Goal: Task Accomplishment & Management: Manage account settings

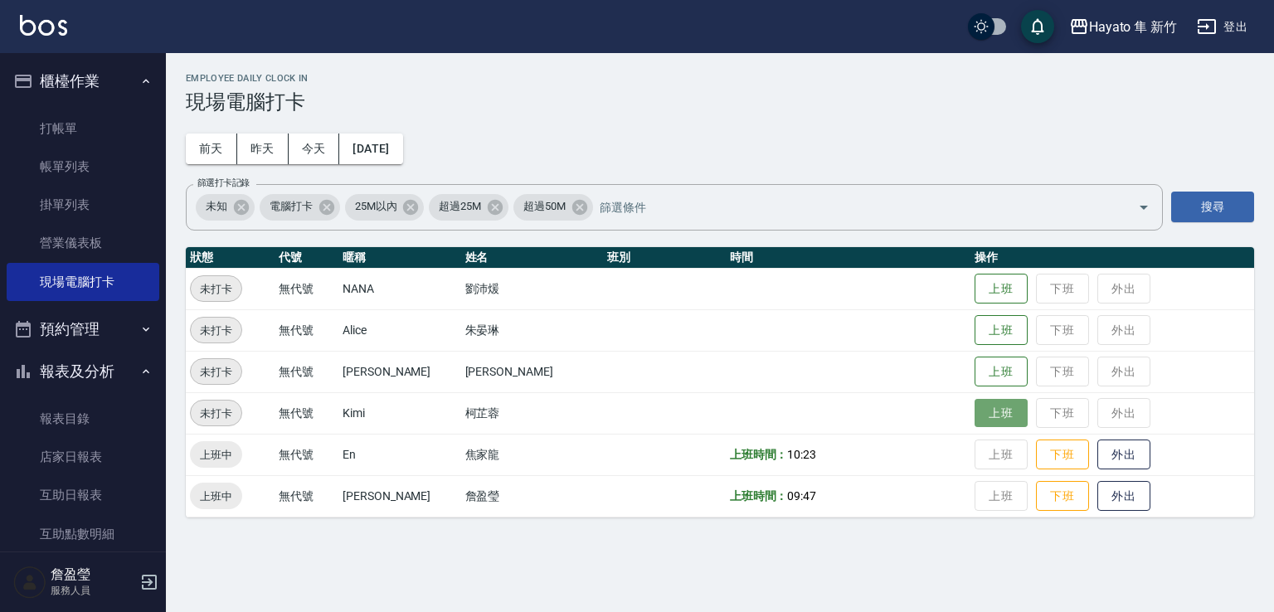
click at [975, 411] on button "上班" at bounding box center [1001, 413] width 53 height 29
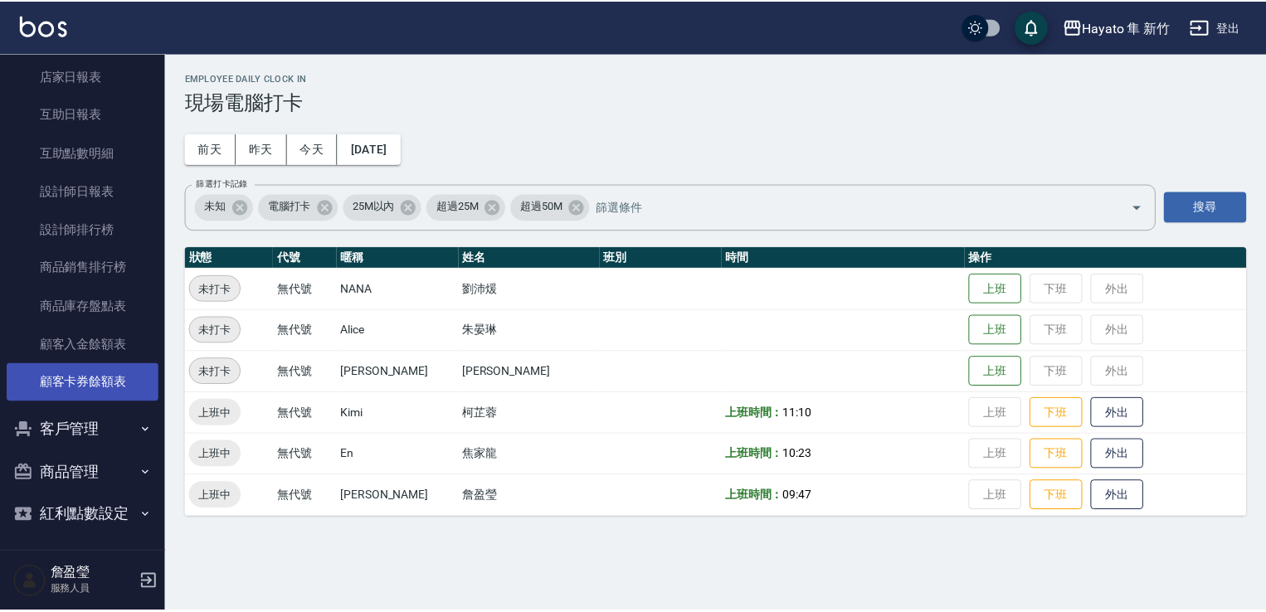
scroll to position [386, 0]
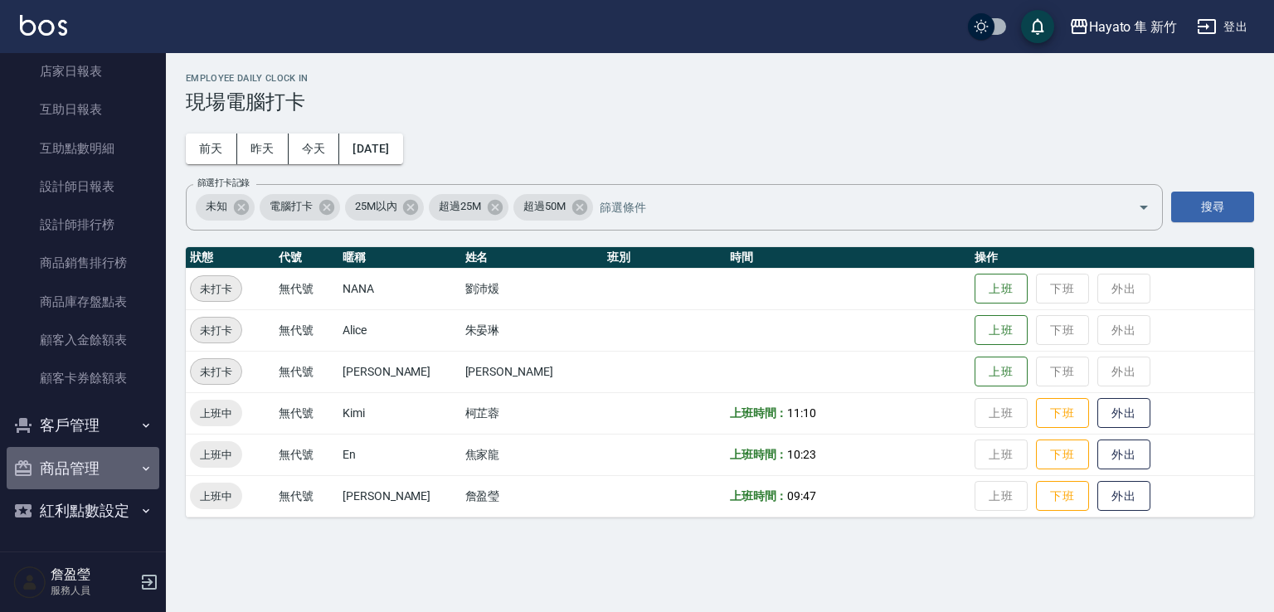
click at [139, 470] on icon "button" at bounding box center [145, 468] width 13 height 13
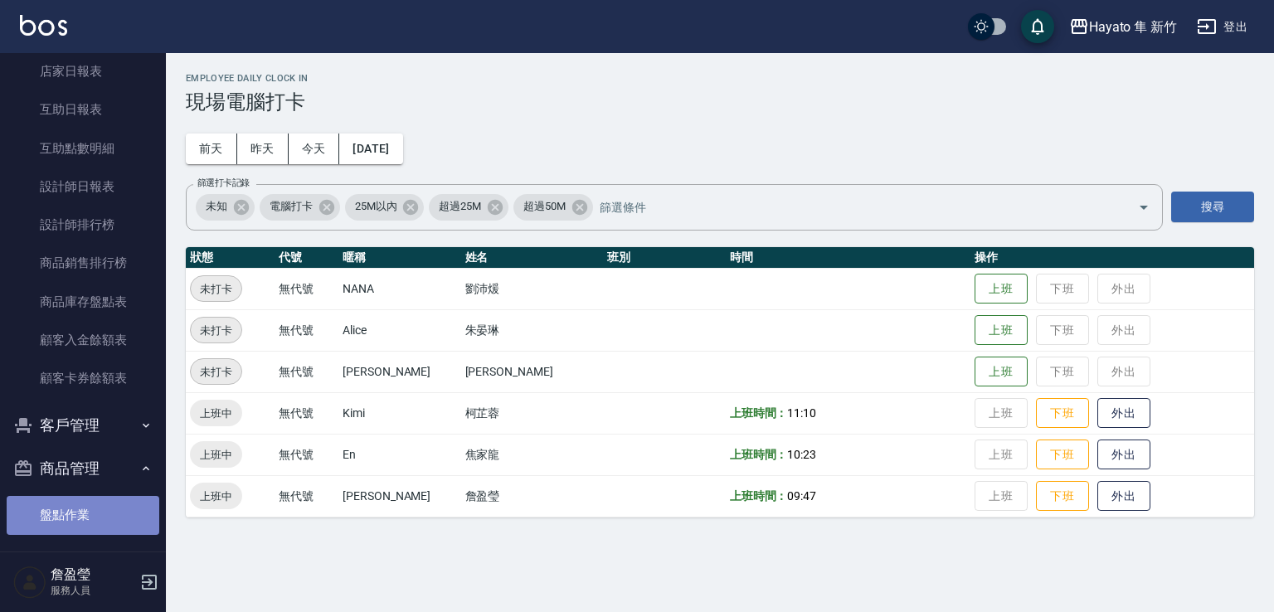
click at [114, 512] on link "盤點作業" at bounding box center [83, 515] width 153 height 38
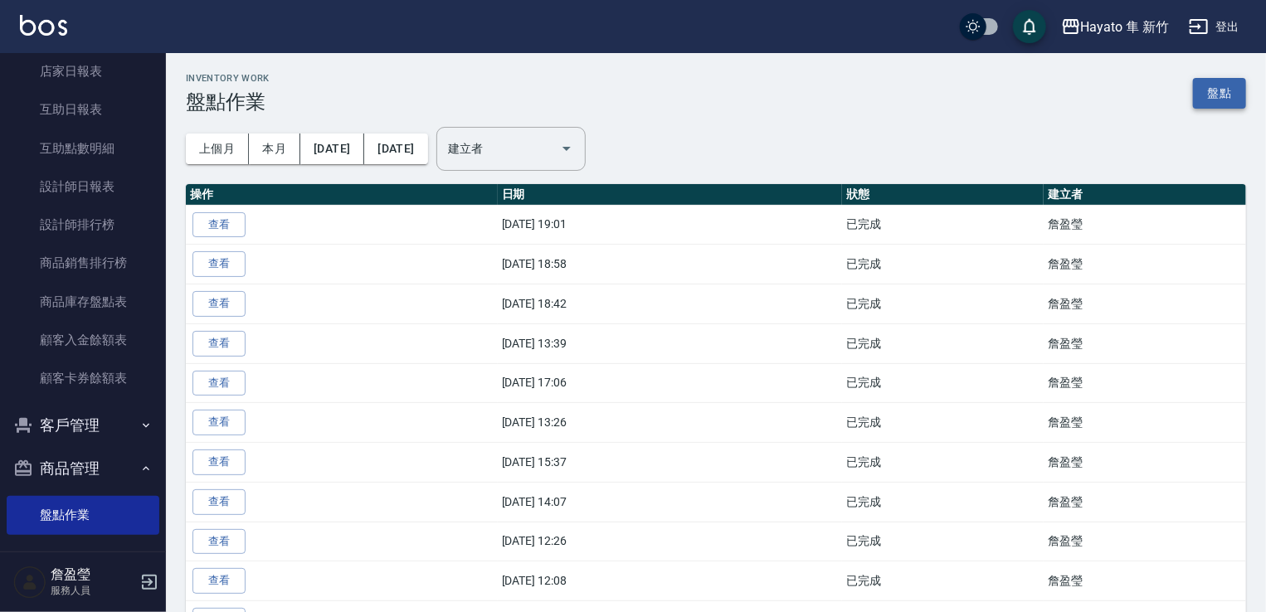
click at [1208, 94] on link "盤點" at bounding box center [1219, 93] width 53 height 31
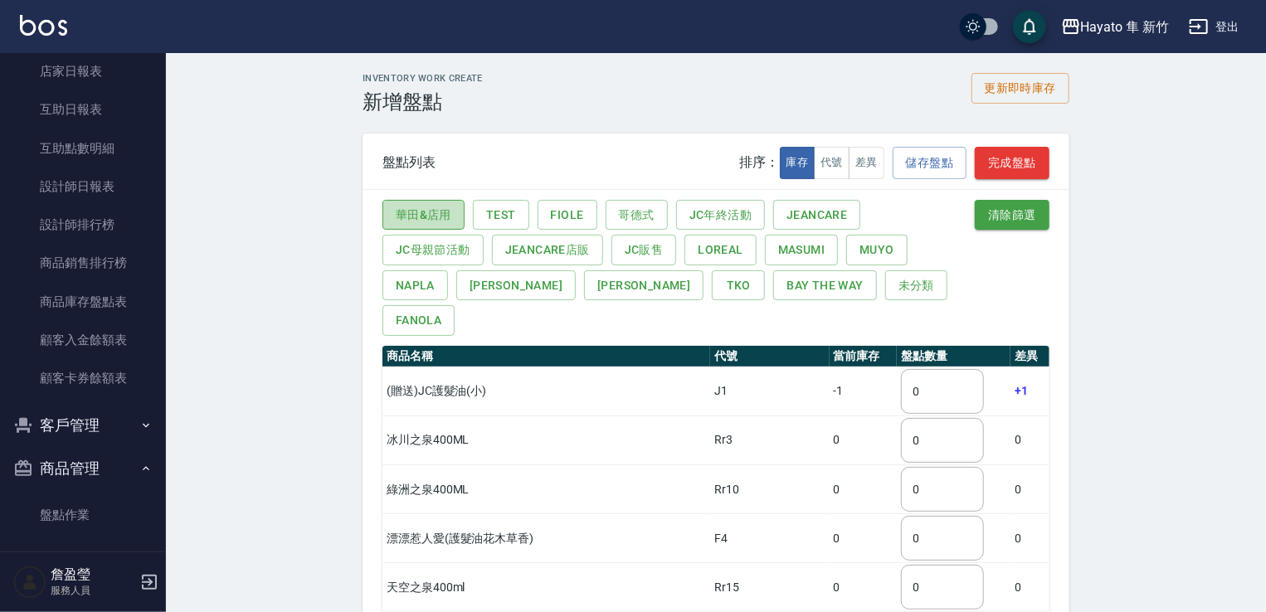
click at [405, 207] on button "華田&店用" at bounding box center [423, 215] width 82 height 31
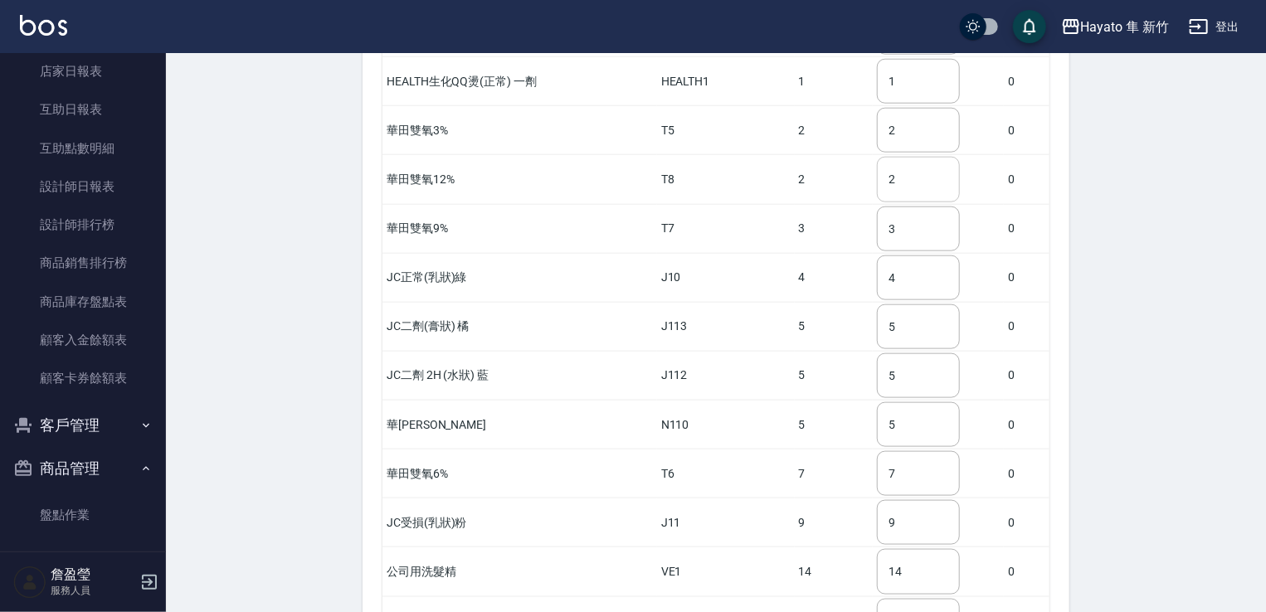
scroll to position [982, 0]
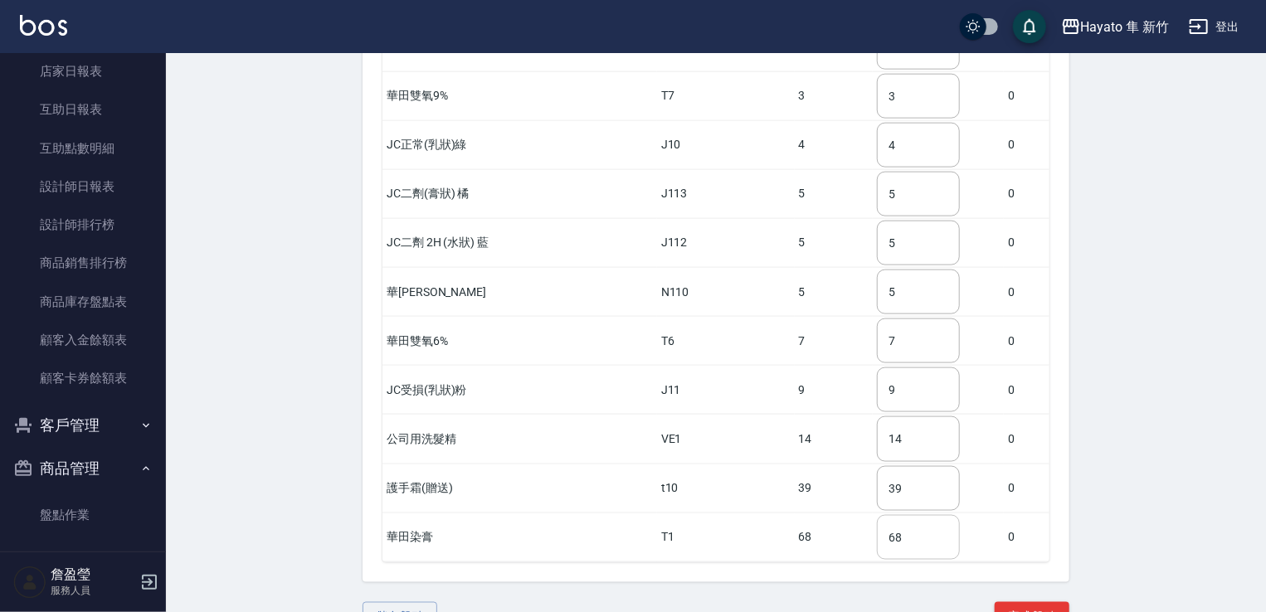
click at [898, 515] on input "68" at bounding box center [918, 537] width 83 height 45
drag, startPoint x: 898, startPoint y: 494, endPoint x: 873, endPoint y: 502, distance: 25.4
click at [877, 515] on input "68" at bounding box center [918, 537] width 83 height 45
type input "70"
click at [1022, 602] on button "完成盤點" at bounding box center [1032, 617] width 75 height 31
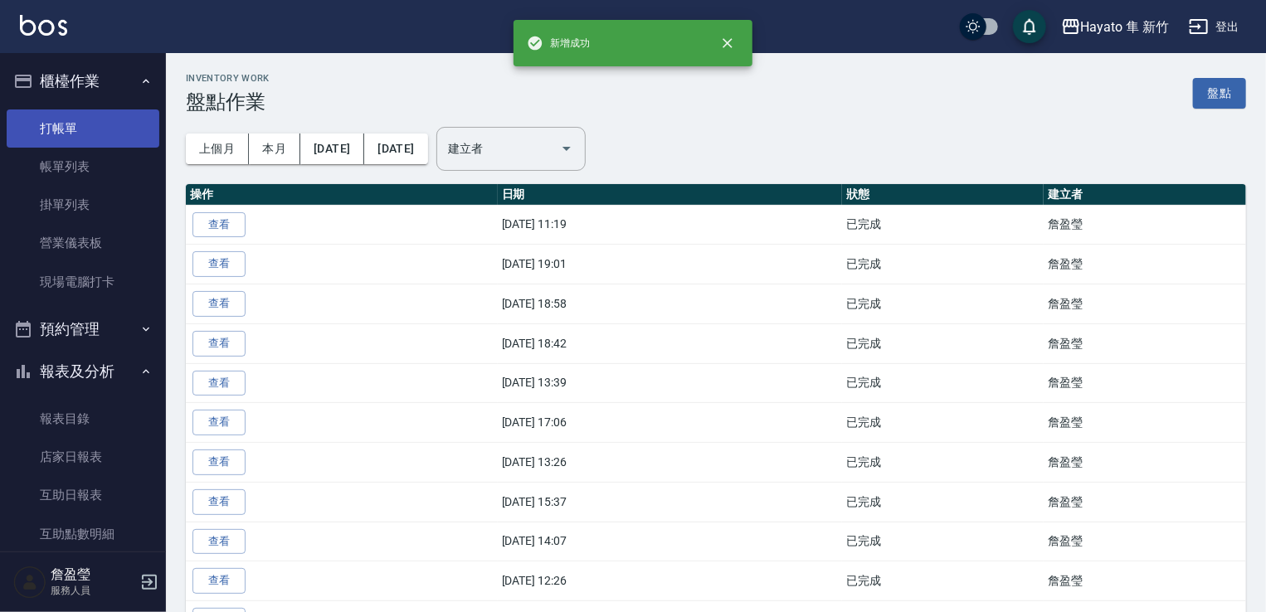
click at [100, 139] on link "打帳單" at bounding box center [83, 128] width 153 height 38
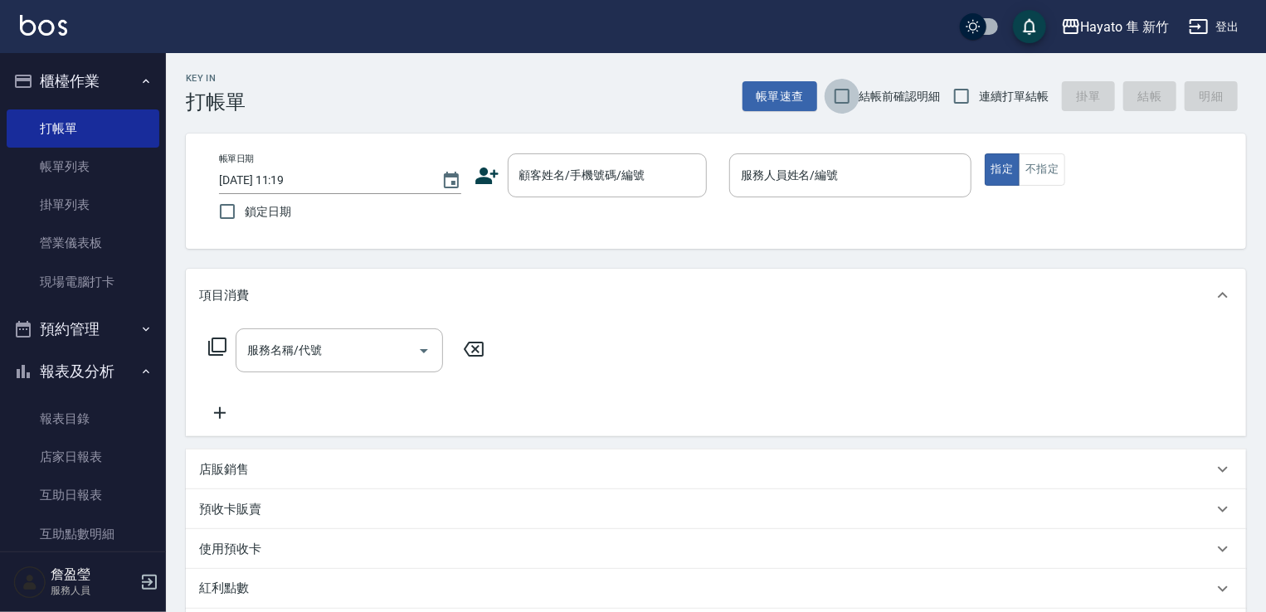
click at [853, 98] on input "結帳前確認明細" at bounding box center [842, 96] width 35 height 35
checkbox input "true"
click at [972, 95] on input "連續打單結帳" at bounding box center [961, 96] width 35 height 35
checkbox input "true"
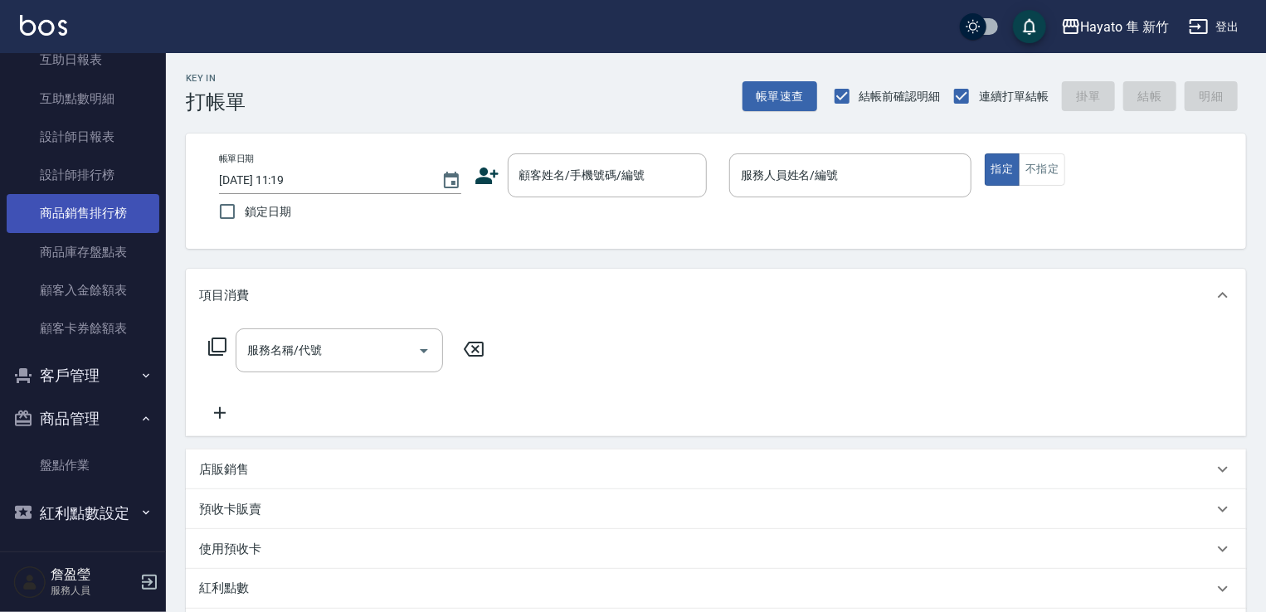
scroll to position [438, 0]
click at [134, 408] on button "商品管理" at bounding box center [83, 416] width 153 height 43
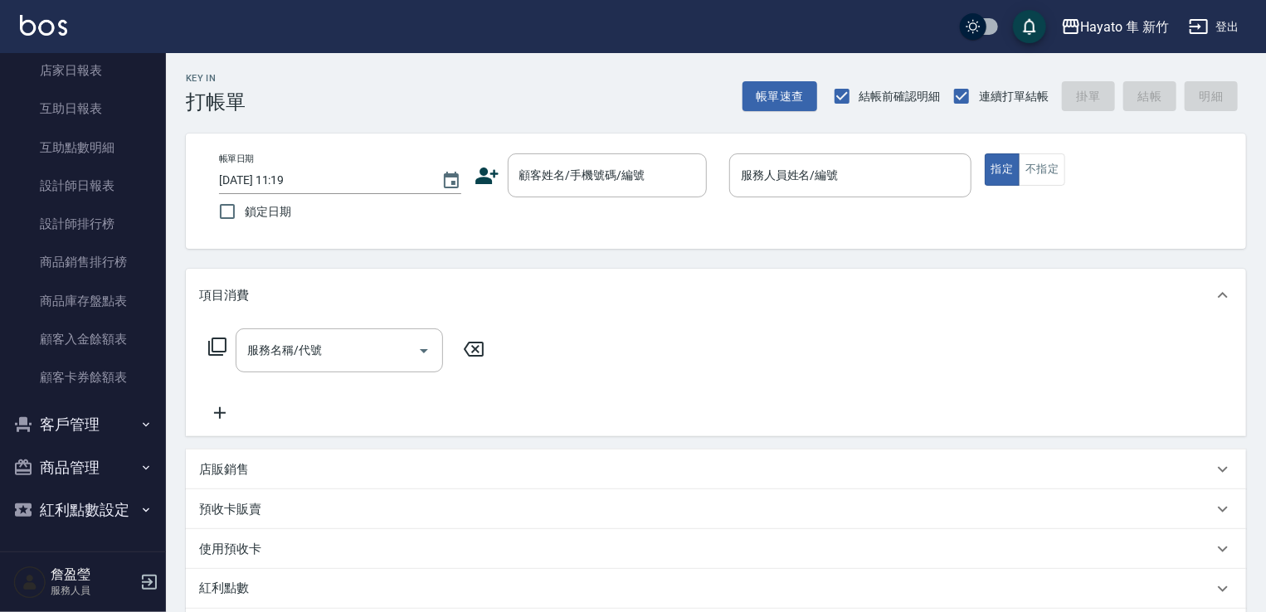
scroll to position [386, 0]
click at [139, 427] on icon "button" at bounding box center [145, 425] width 13 height 13
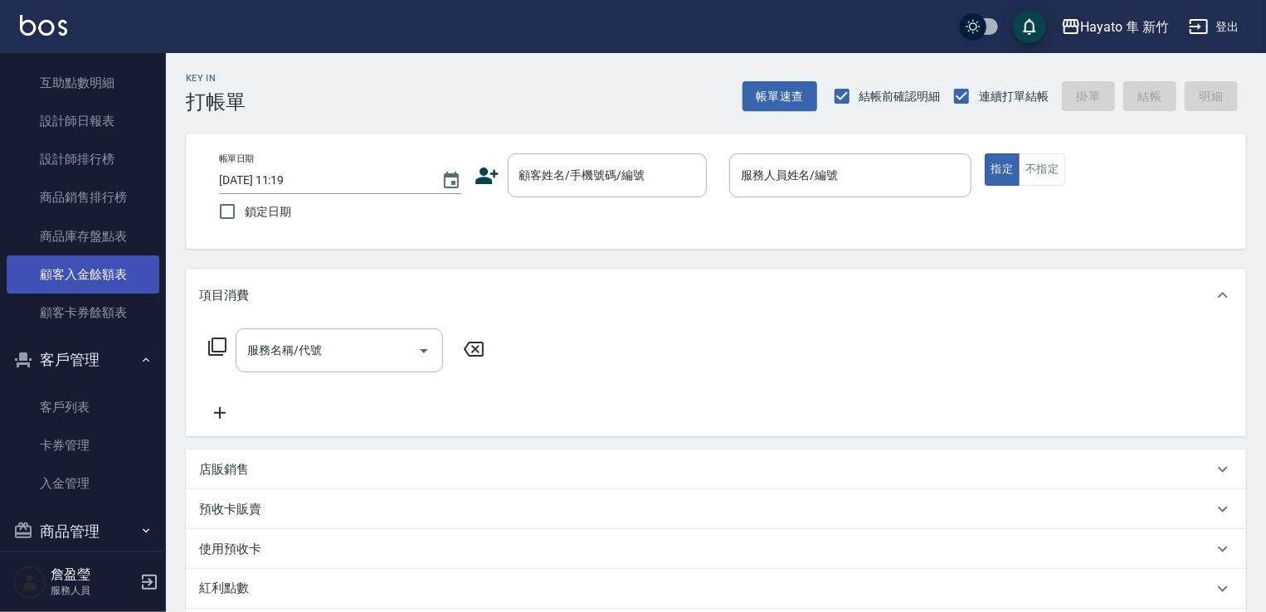
scroll to position [514, 0]
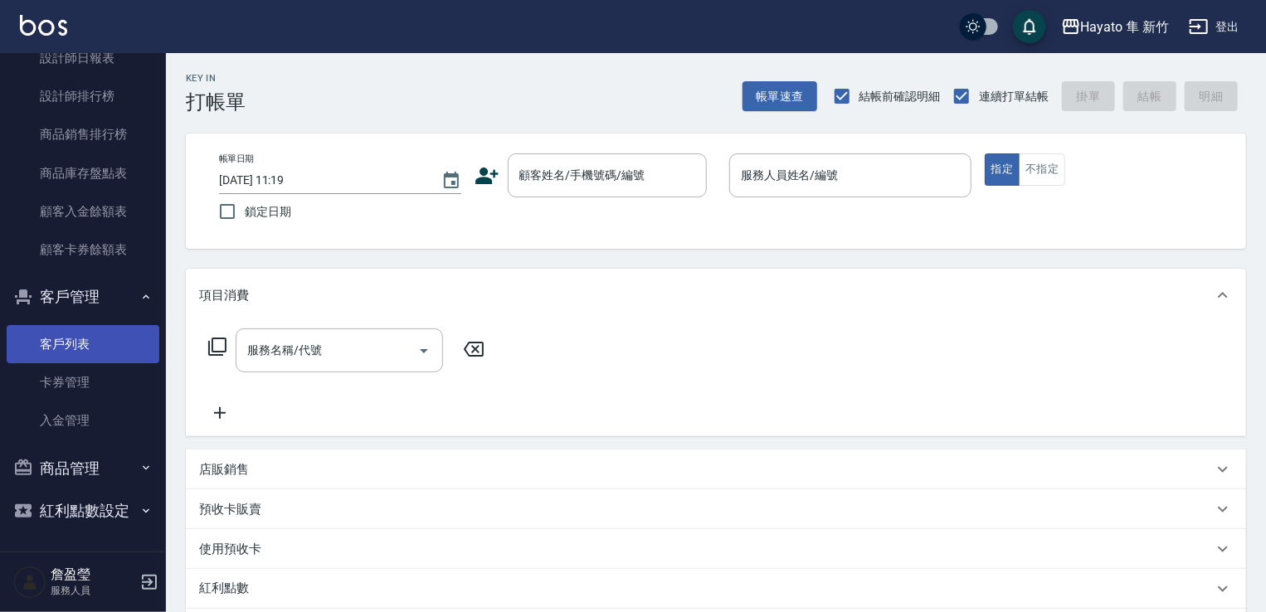
click at [103, 342] on link "客戶列表" at bounding box center [83, 344] width 153 height 38
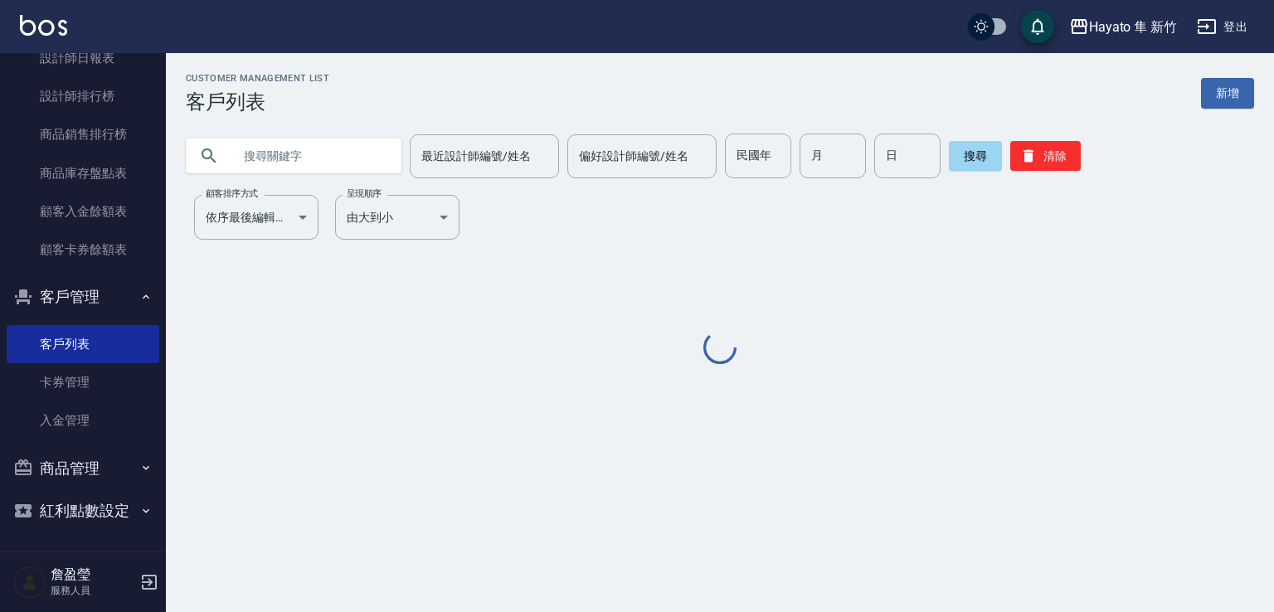
click at [324, 148] on input "text" at bounding box center [310, 156] width 156 height 45
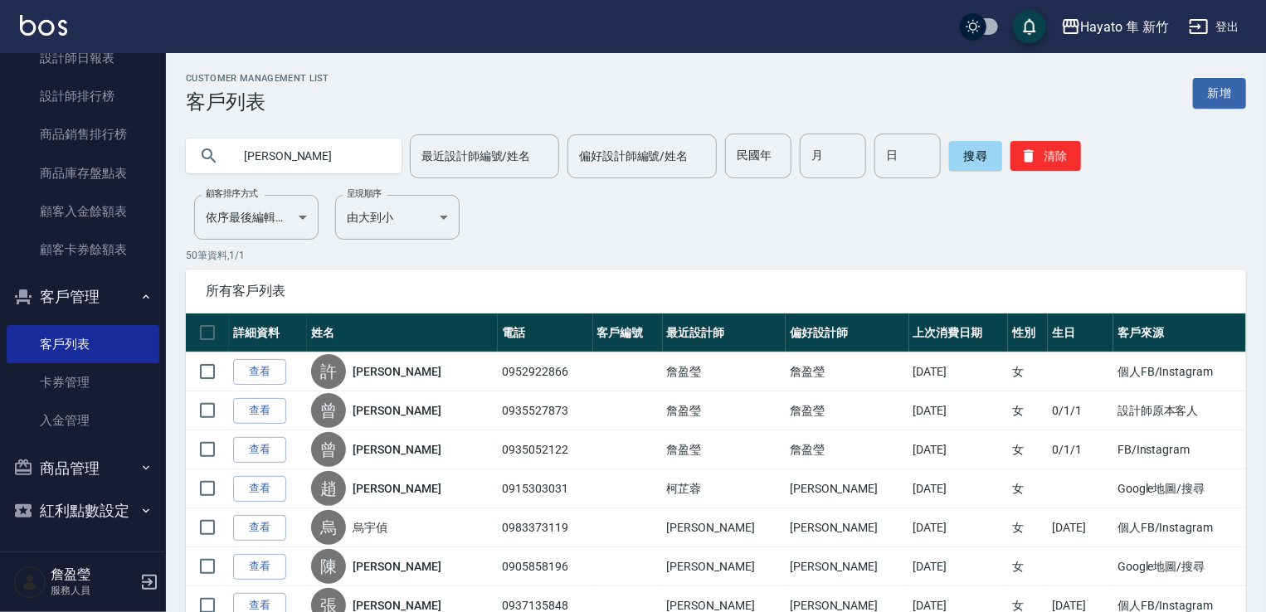
type input "[PERSON_NAME]"
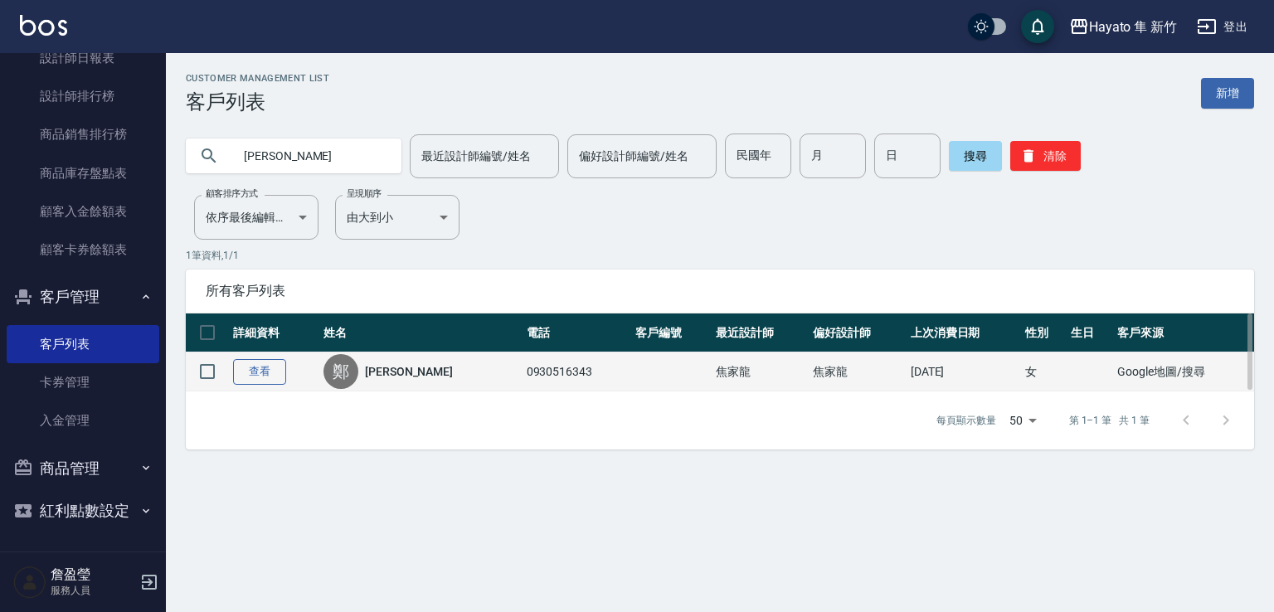
click at [269, 375] on link "查看" at bounding box center [259, 372] width 53 height 26
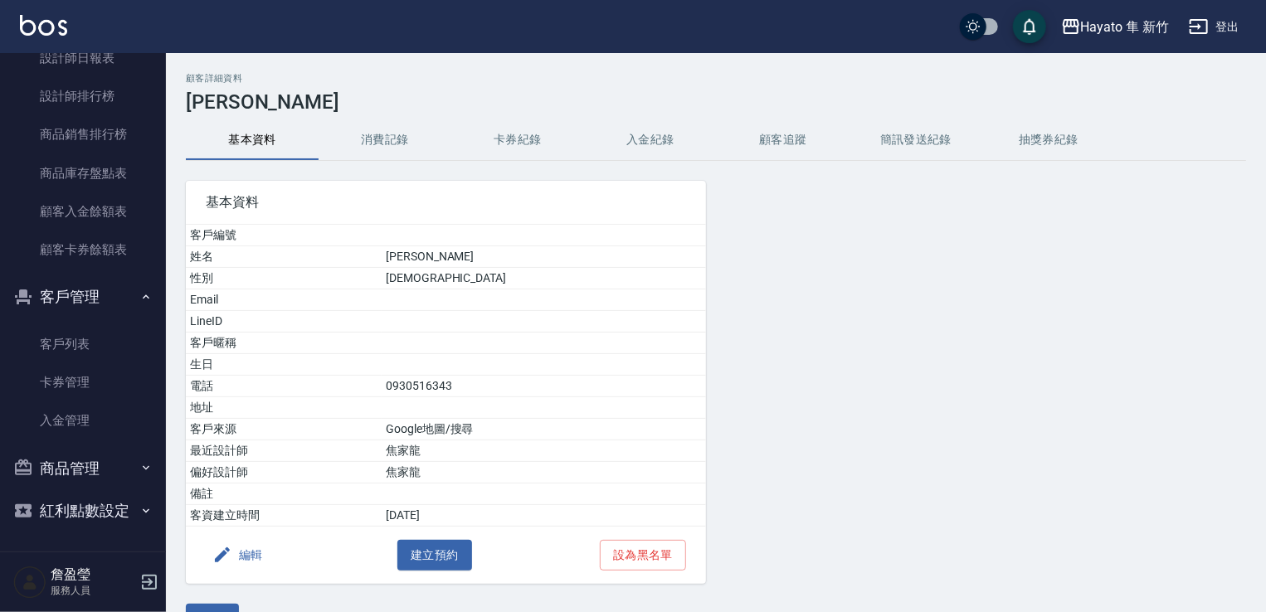
click at [381, 145] on button "消費記錄" at bounding box center [385, 140] width 133 height 40
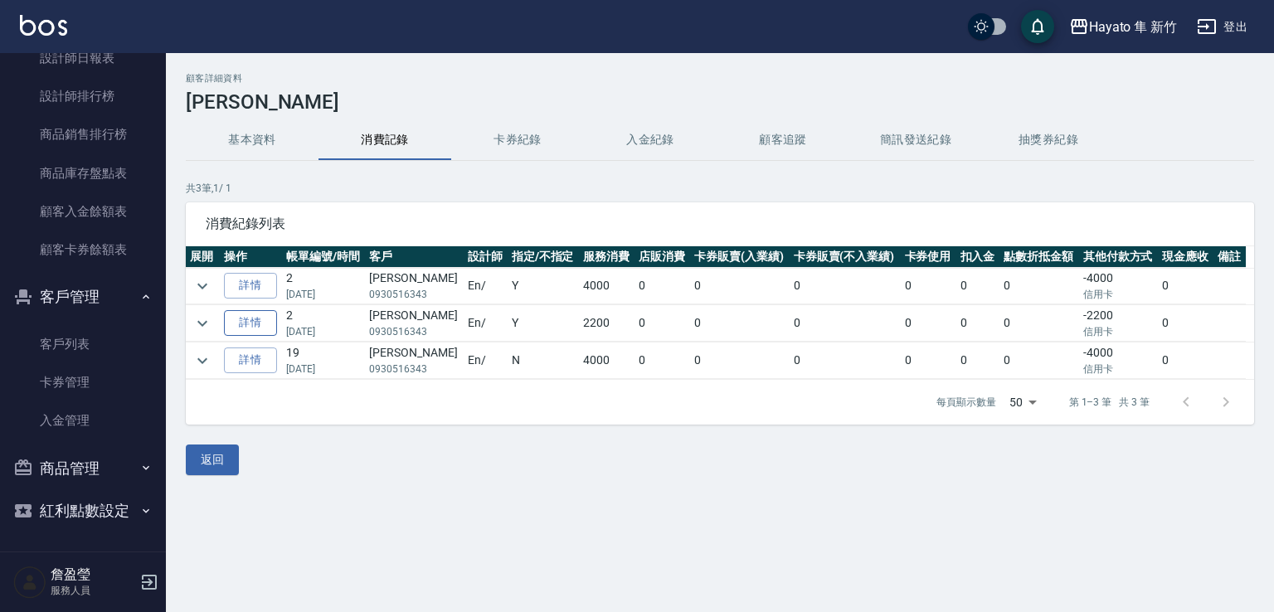
click at [262, 326] on link "詳情" at bounding box center [250, 323] width 53 height 26
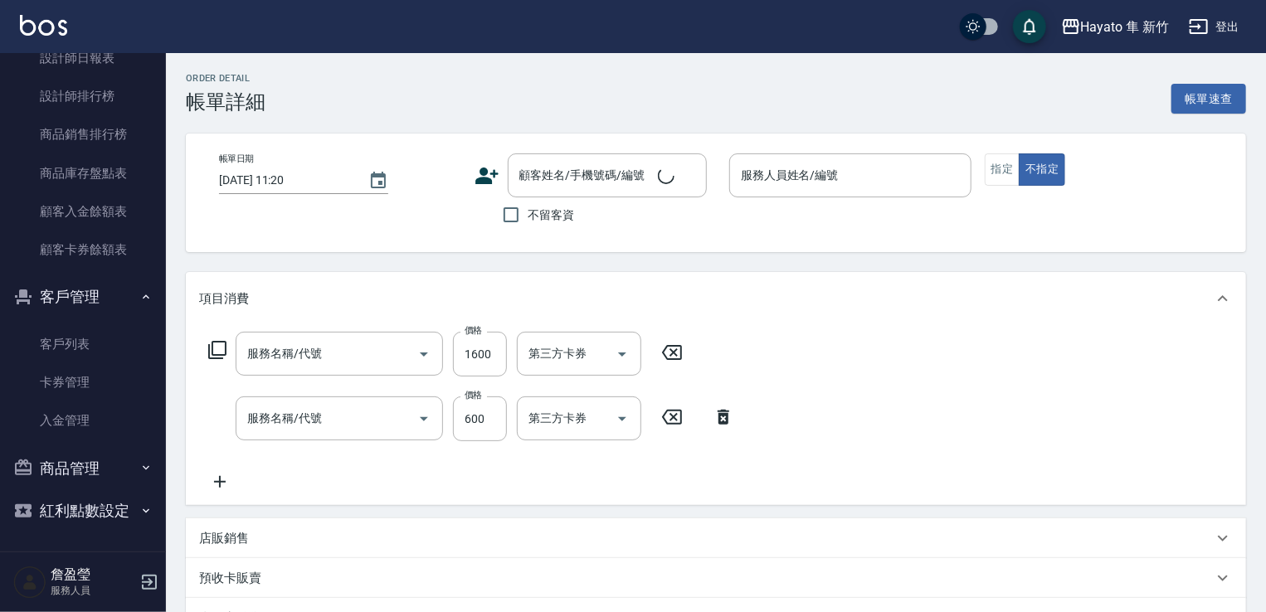
type input "[DATE] 14:24"
type input "En(無代號)"
type input "設計師原本客人"
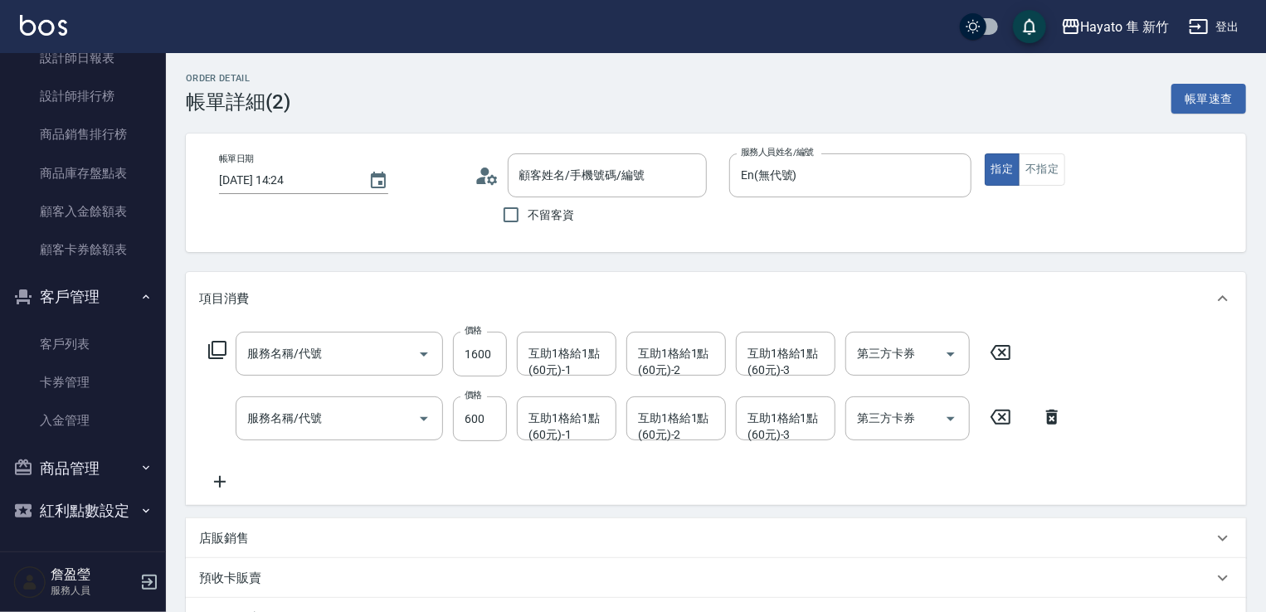
type input "622 A級 黑曜光 + 奈米導入(622)"
type input "單剪(102)"
type input "[PERSON_NAME]/0930516343/"
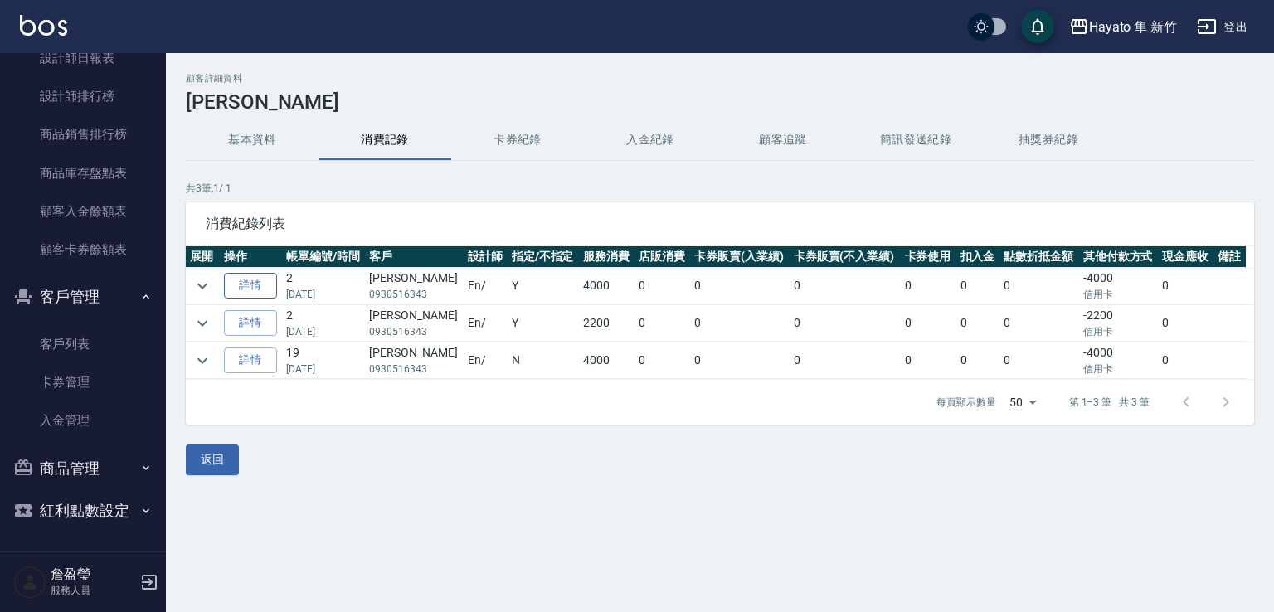
click at [265, 290] on link "詳情" at bounding box center [250, 286] width 53 height 26
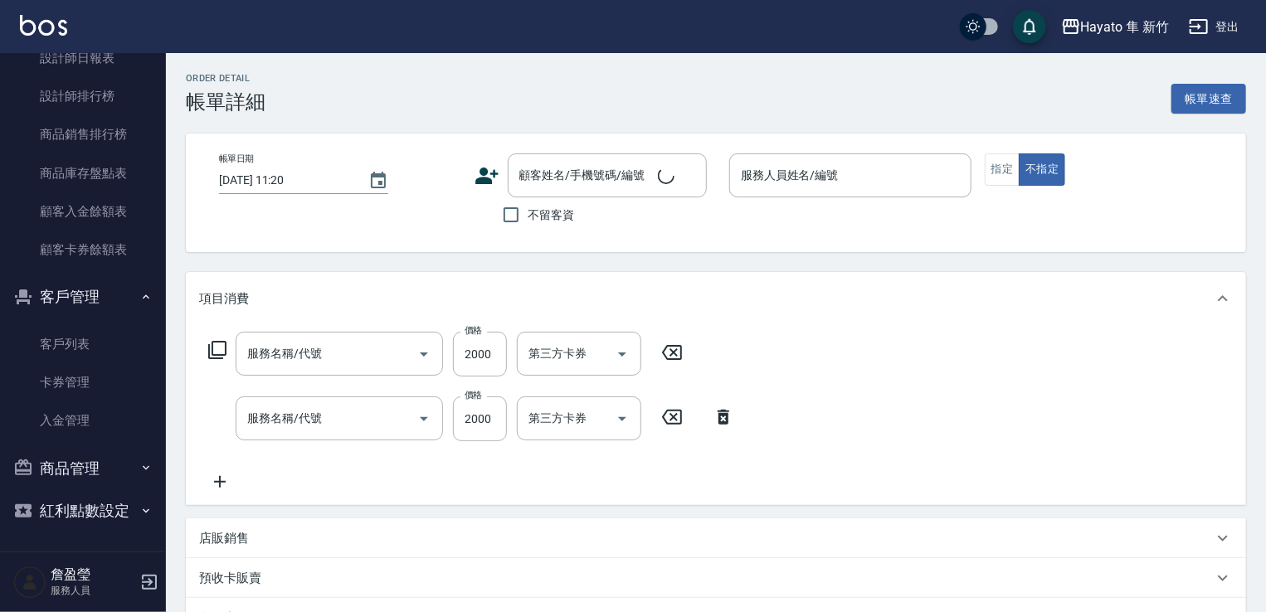
type input "[DATE] 14:15"
type input "En(無代號)"
type input "設計師原本客人"
type input "C 漂髮(731)"
type input "C 染髮(701)"
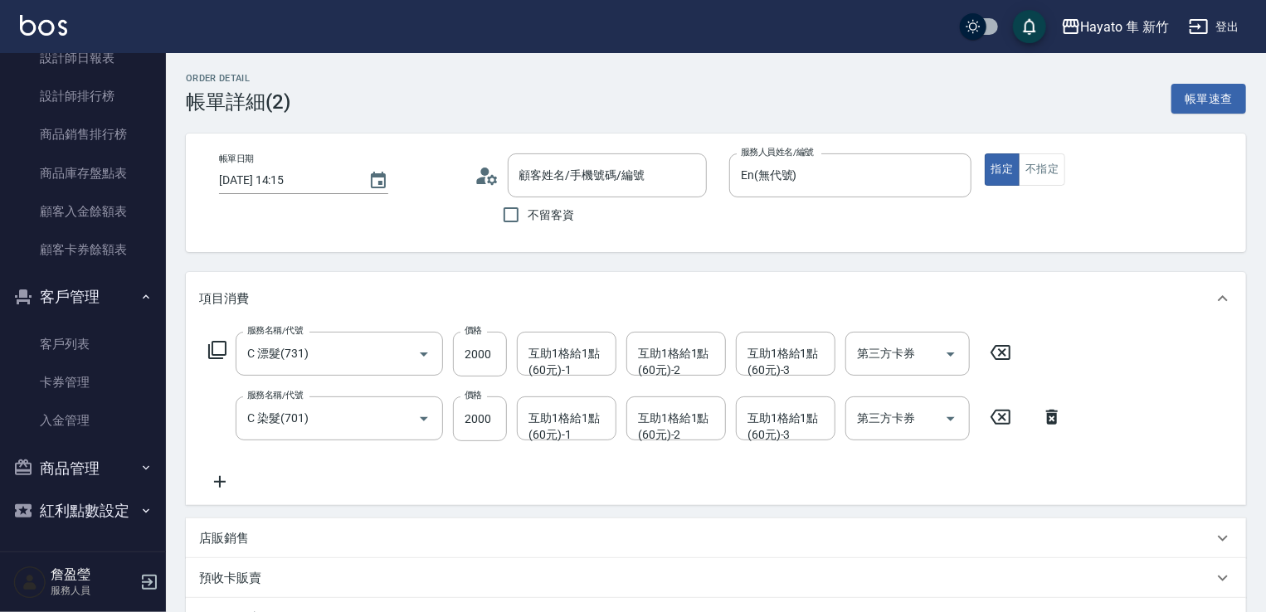
type input "[PERSON_NAME]/0930516343/"
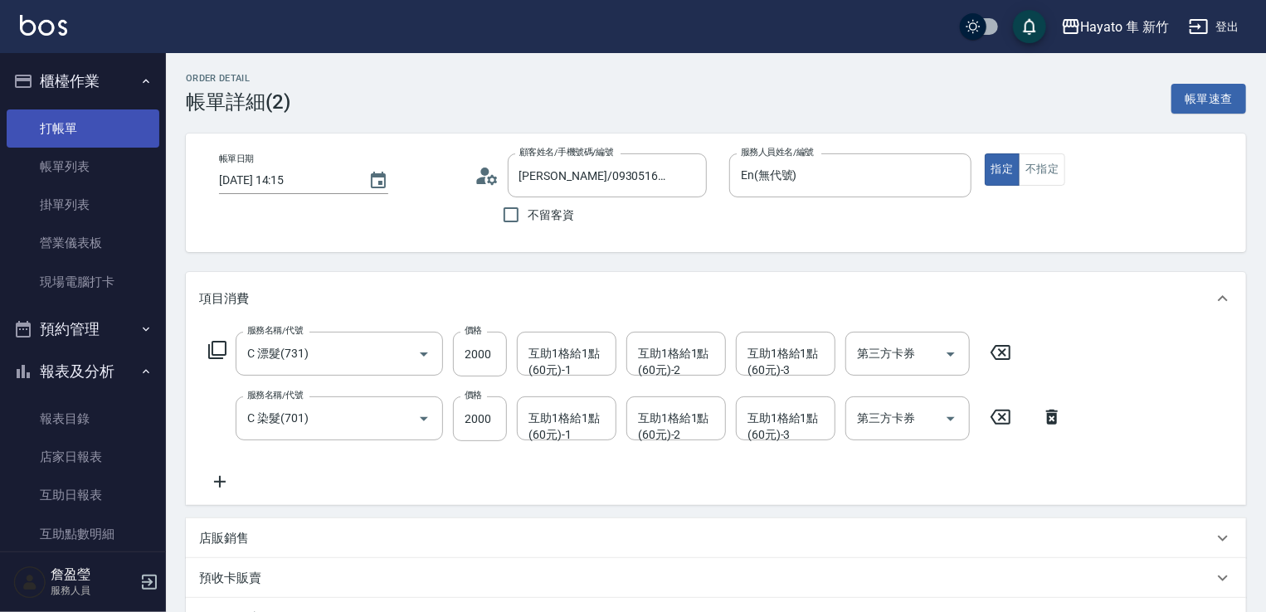
click at [91, 129] on link "打帳單" at bounding box center [83, 128] width 153 height 38
